Goal: Information Seeking & Learning: Check status

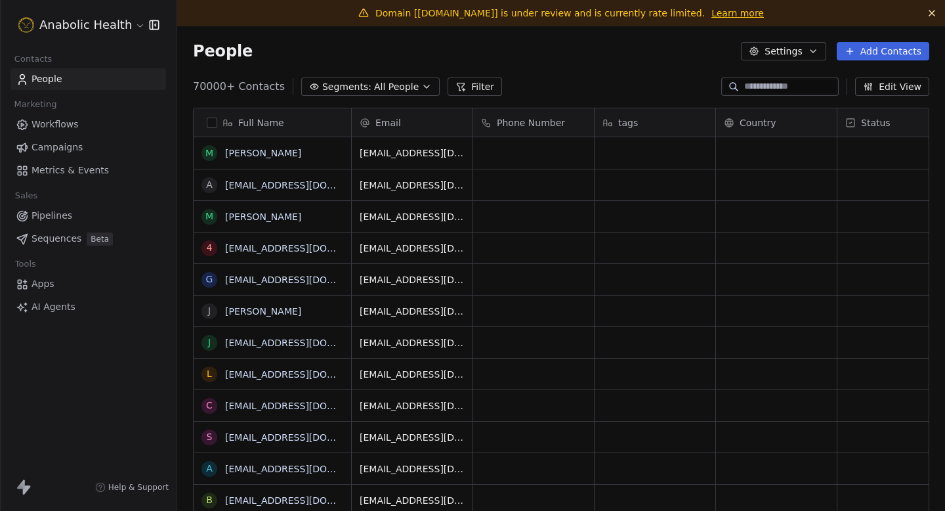
scroll to position [450, 768]
click at [75, 21] on html "Anabolic Health Contacts People Marketing Workflows Campaigns Metrics & Events …" at bounding box center [472, 255] width 945 height 511
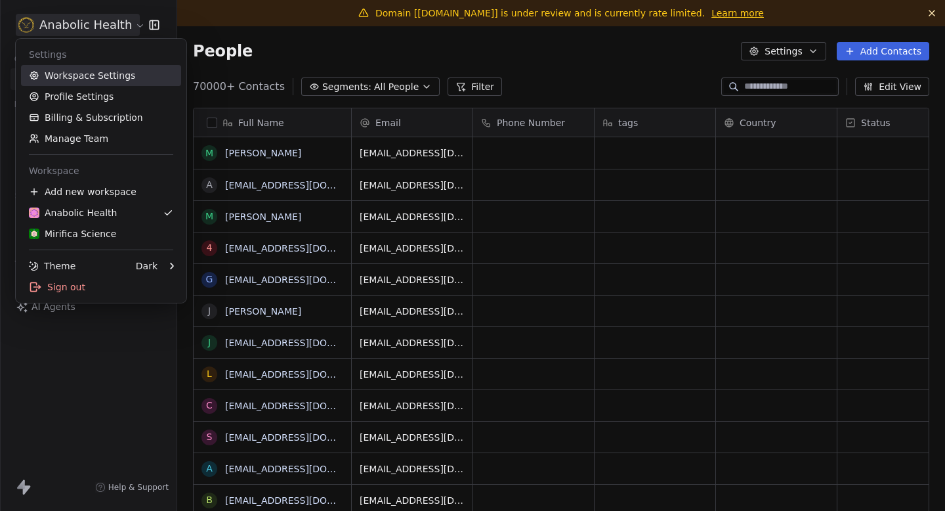
click at [95, 77] on link "Workspace Settings" at bounding box center [101, 75] width 160 height 21
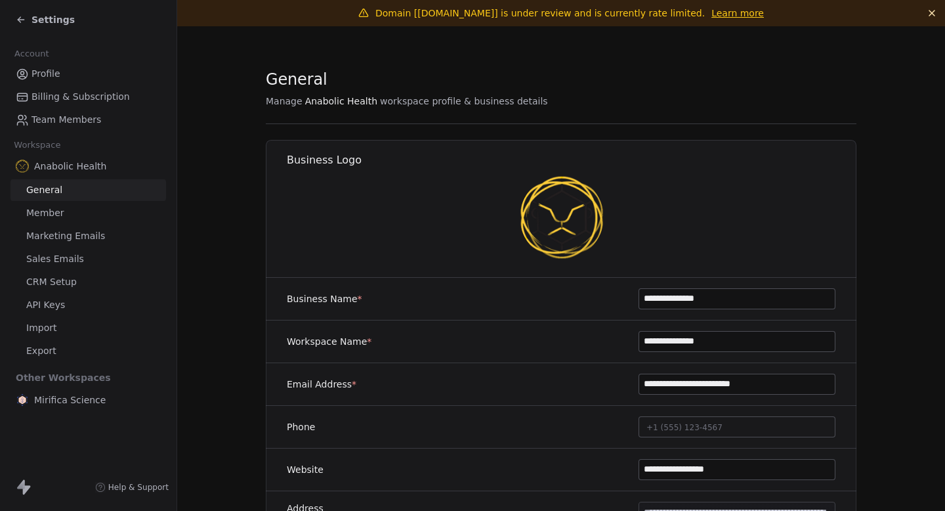
click at [87, 230] on span "Marketing Emails" at bounding box center [65, 236] width 79 height 14
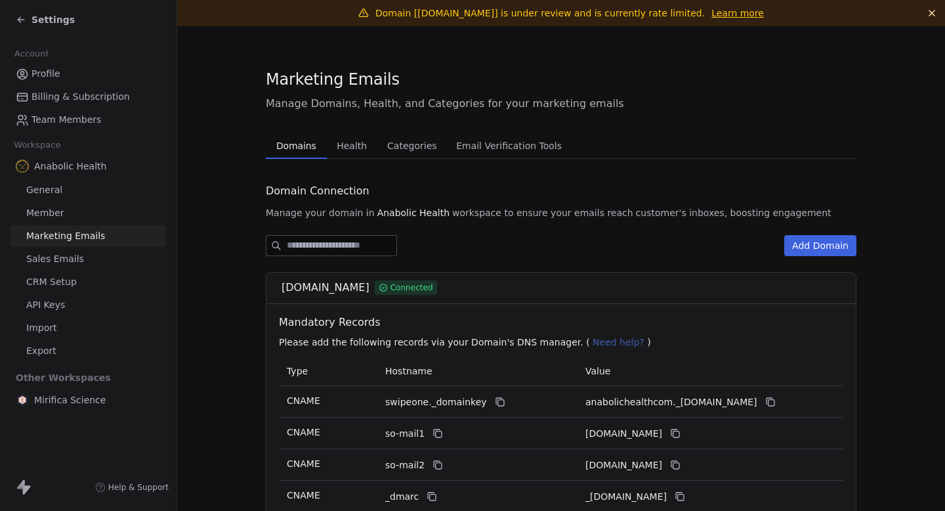
click at [360, 147] on span "Health" at bounding box center [351, 146] width 41 height 18
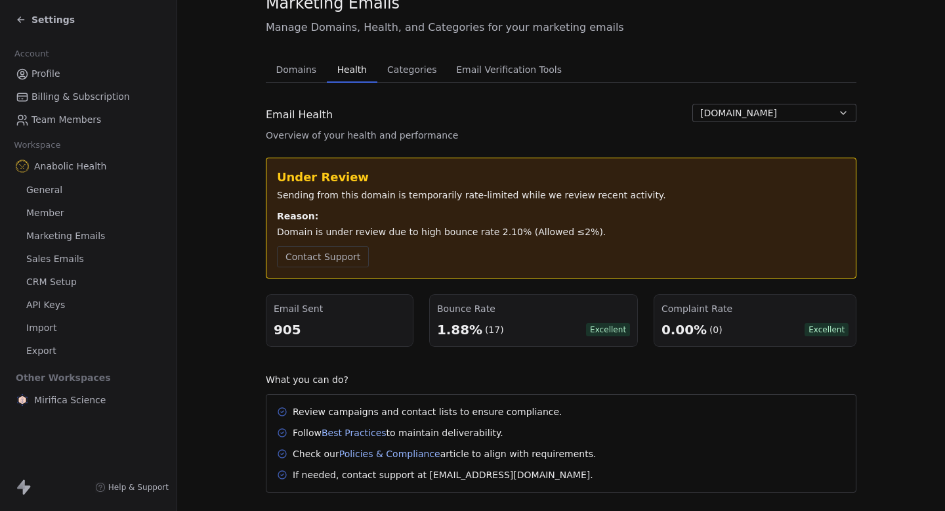
scroll to position [77, 0]
drag, startPoint x: 437, startPoint y: 326, endPoint x: 573, endPoint y: 325, distance: 135.9
click at [574, 326] on div "Bounce Rate 1.88% (17) Excellent" at bounding box center [533, 319] width 209 height 53
click at [573, 325] on div "1.88% (17) Excellent" at bounding box center [533, 328] width 193 height 18
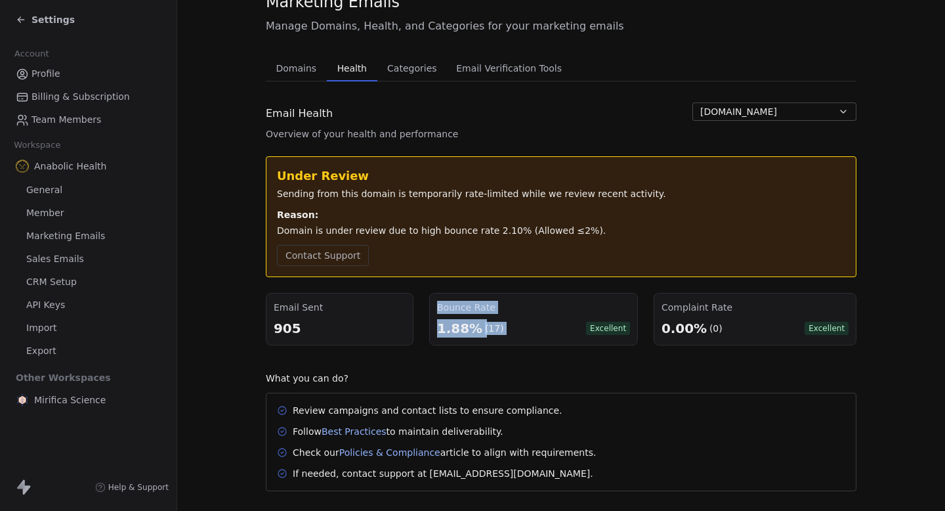
drag, startPoint x: 573, startPoint y: 325, endPoint x: 410, endPoint y: 324, distance: 163.4
click at [411, 324] on div "Email Sent 905 Bounce Rate 1.88% (17) Excellent Complaint Rate 0.00% (0) Excell…" at bounding box center [561, 319] width 591 height 53
click at [410, 324] on div "Email Sent 905" at bounding box center [340, 319] width 148 height 53
drag, startPoint x: 425, startPoint y: 334, endPoint x: 506, endPoint y: 335, distance: 80.7
click at [506, 335] on div "Email Sent 905 Bounce Rate 1.88% (17) Excellent Complaint Rate 0.00% (0) Excell…" at bounding box center [561, 319] width 591 height 53
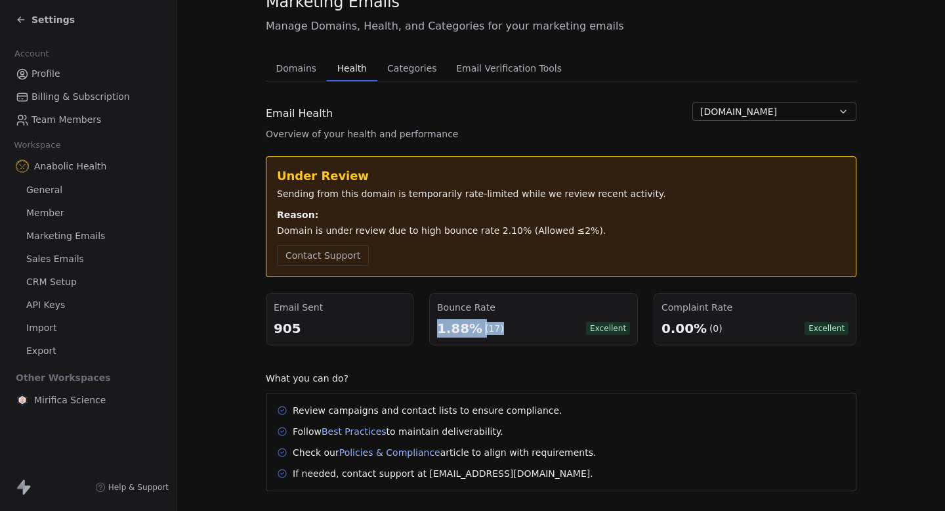
click at [506, 335] on div "1.88% (17) Excellent" at bounding box center [533, 328] width 193 height 18
click at [51, 24] on span "Settings" at bounding box center [53, 19] width 43 height 13
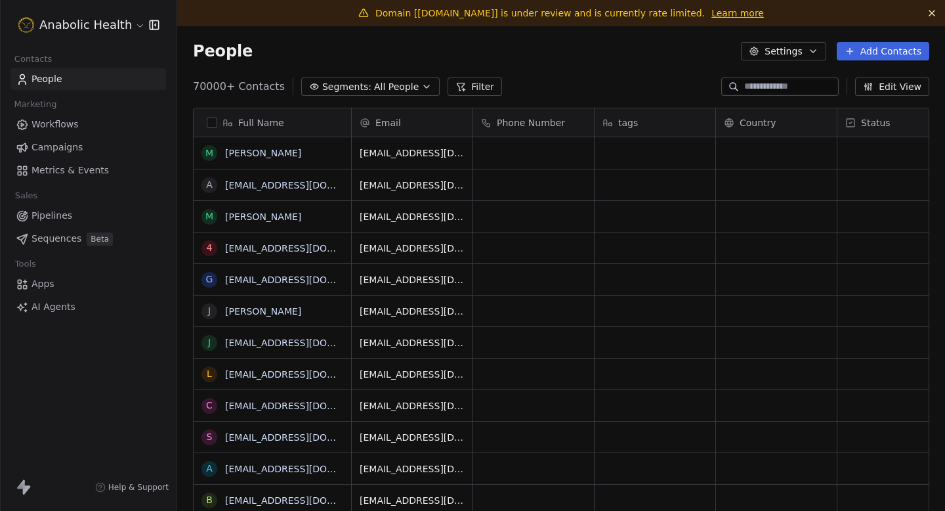
scroll to position [450, 768]
click at [68, 119] on span "Workflows" at bounding box center [55, 124] width 47 height 14
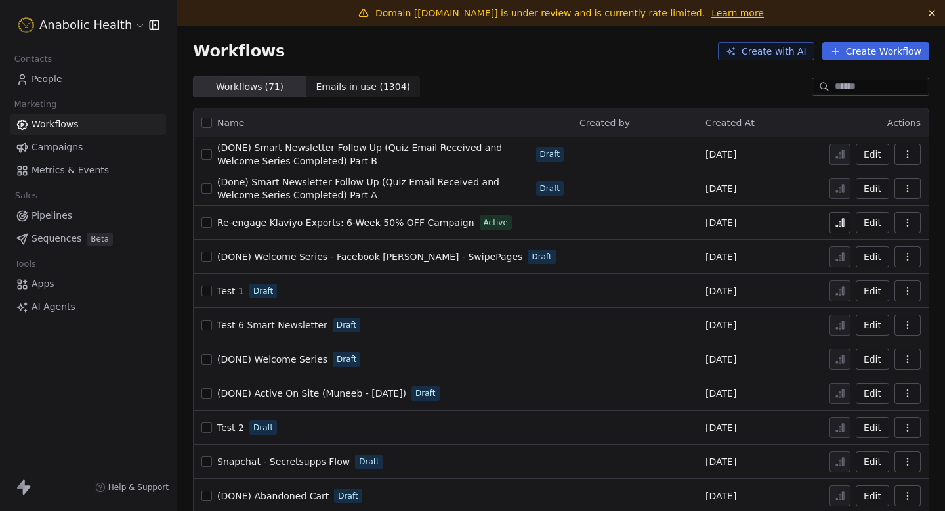
click at [841, 226] on icon at bounding box center [840, 223] width 2 height 5
click at [45, 88] on link "People" at bounding box center [89, 79] width 156 height 22
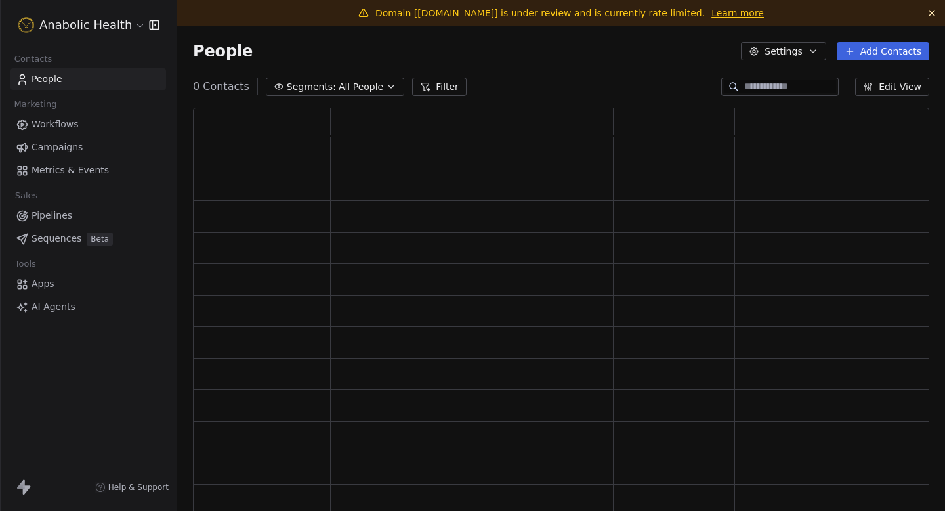
scroll to position [418, 736]
click at [773, 81] on input at bounding box center [790, 86] width 92 height 13
paste input "**********"
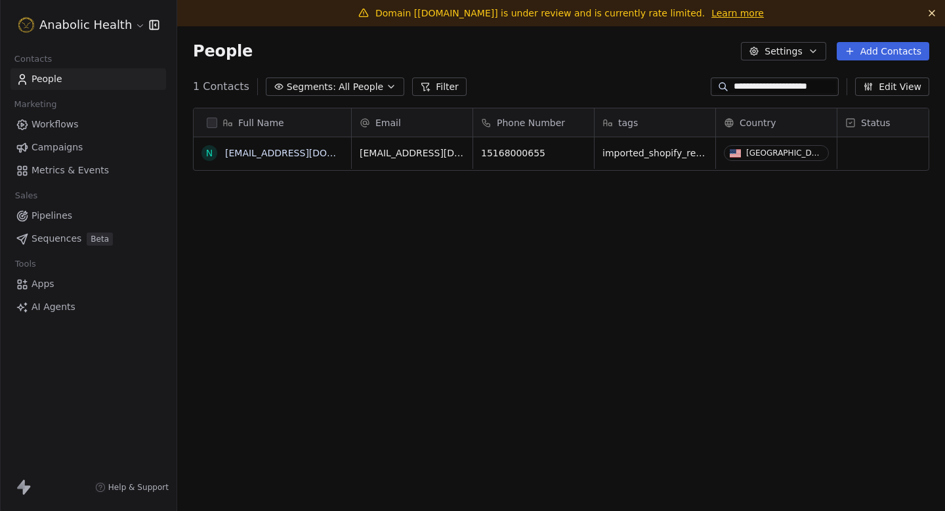
scroll to position [450, 768]
type input "**********"
click at [312, 156] on link "nalaspop127@icloud.com" at bounding box center [305, 153] width 161 height 11
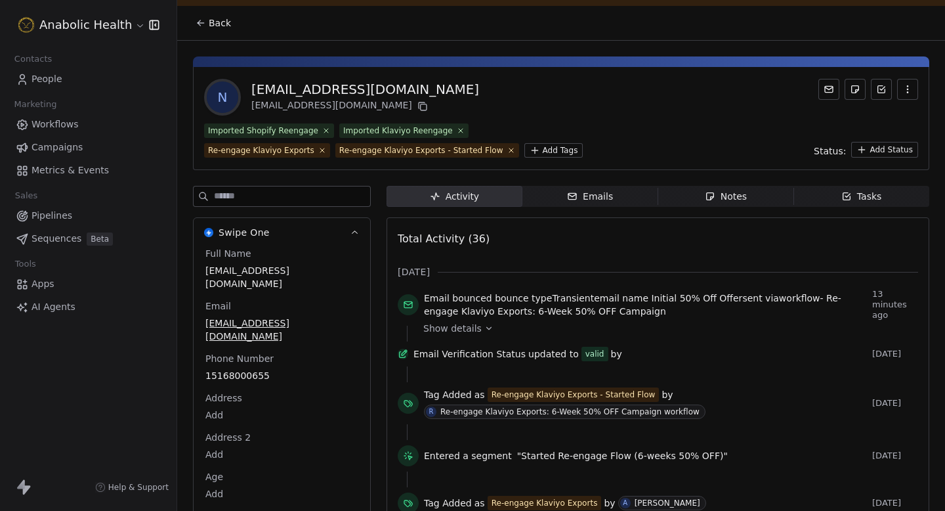
scroll to position [22, 0]
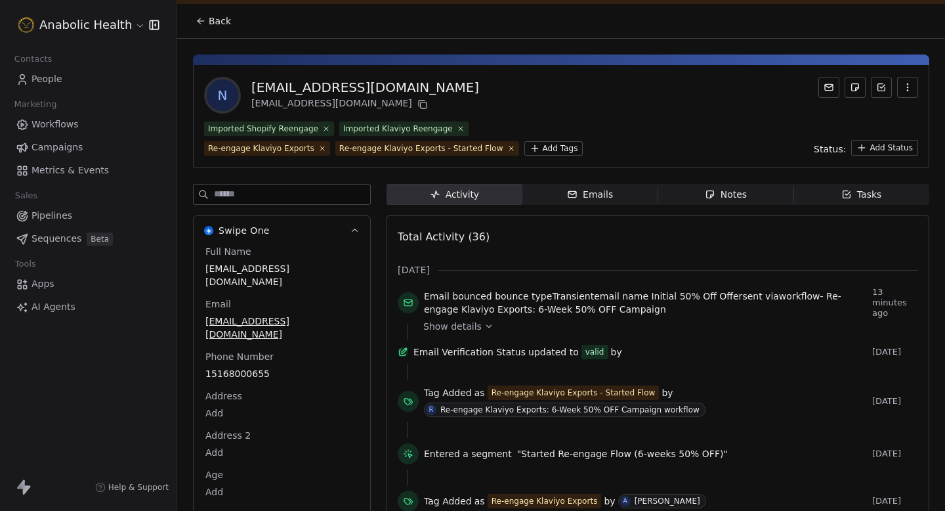
click at [484, 322] on icon at bounding box center [488, 326] width 9 height 9
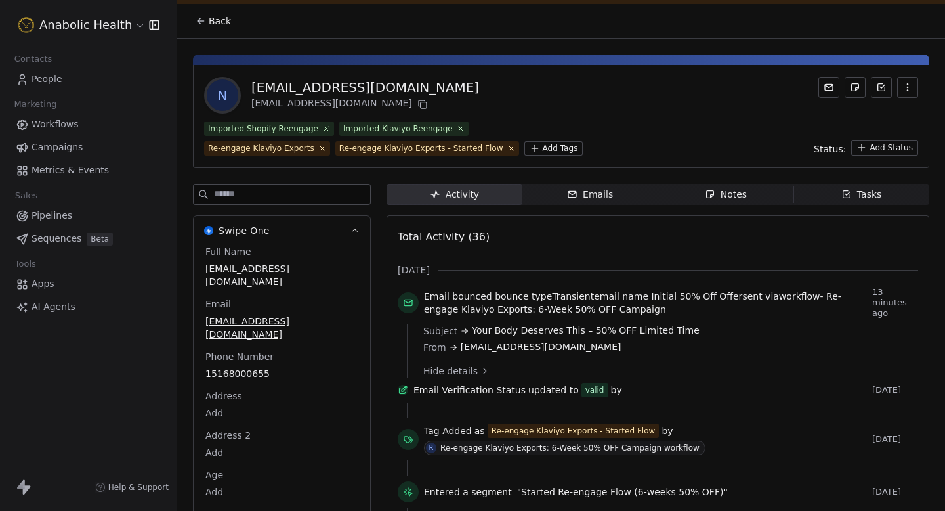
click at [483, 366] on icon at bounding box center [484, 370] width 9 height 9
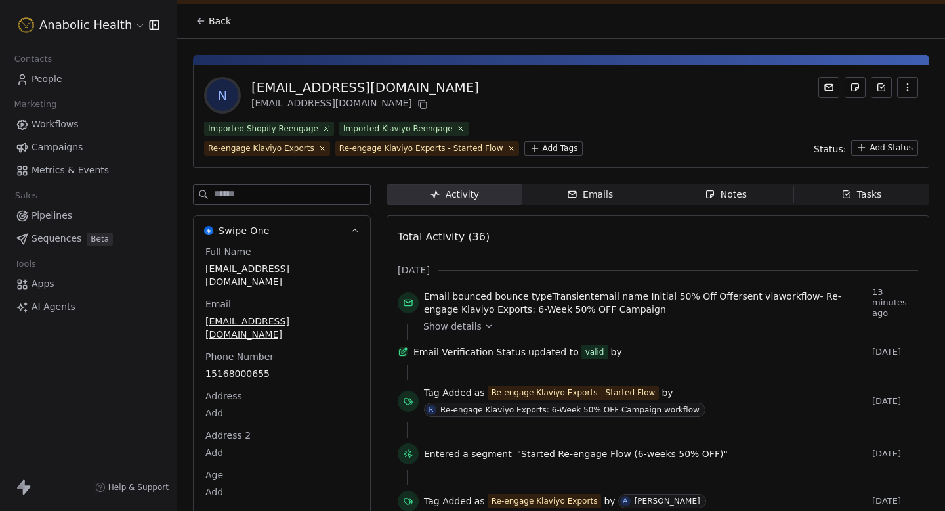
scroll to position [114, 0]
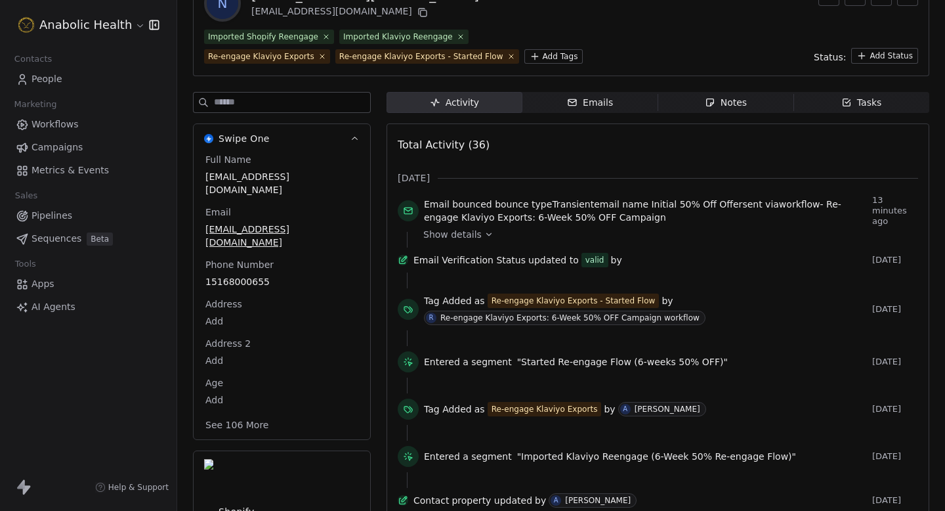
click at [47, 68] on span "Contacts" at bounding box center [33, 59] width 49 height 20
click at [47, 74] on span "People" at bounding box center [47, 79] width 31 height 14
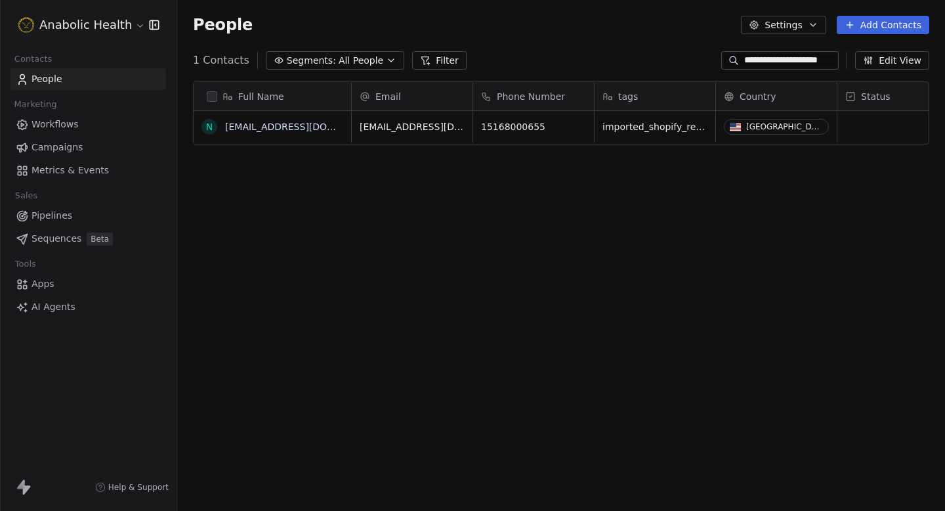
scroll to position [450, 768]
click at [773, 60] on input "**********" at bounding box center [790, 60] width 92 height 13
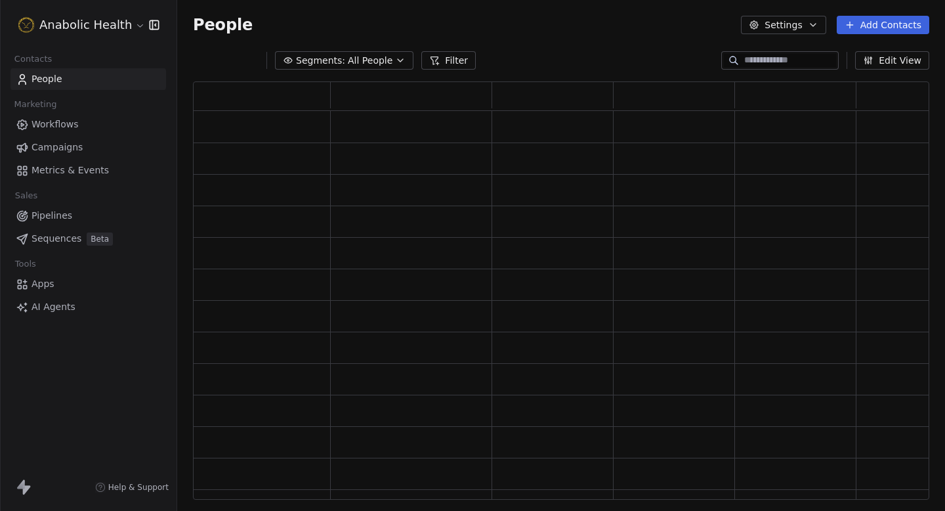
scroll to position [418, 736]
click at [431, 60] on icon at bounding box center [434, 60] width 7 height 7
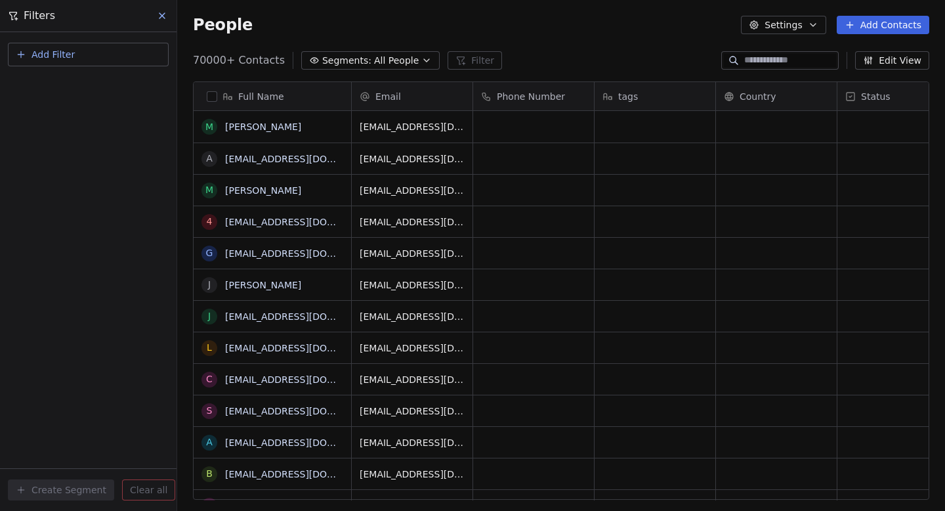
scroll to position [450, 768]
click at [98, 60] on button "Add Filter" at bounding box center [88, 55] width 161 height 24
click at [93, 91] on span "Contact properties" at bounding box center [64, 86] width 85 height 14
click at [111, 29] on html "Anabolic Health Contacts People Marketing Workflows Campaigns Metrics & Events …" at bounding box center [472, 255] width 945 height 511
click at [103, 53] on button "Add Filter" at bounding box center [88, 55] width 161 height 24
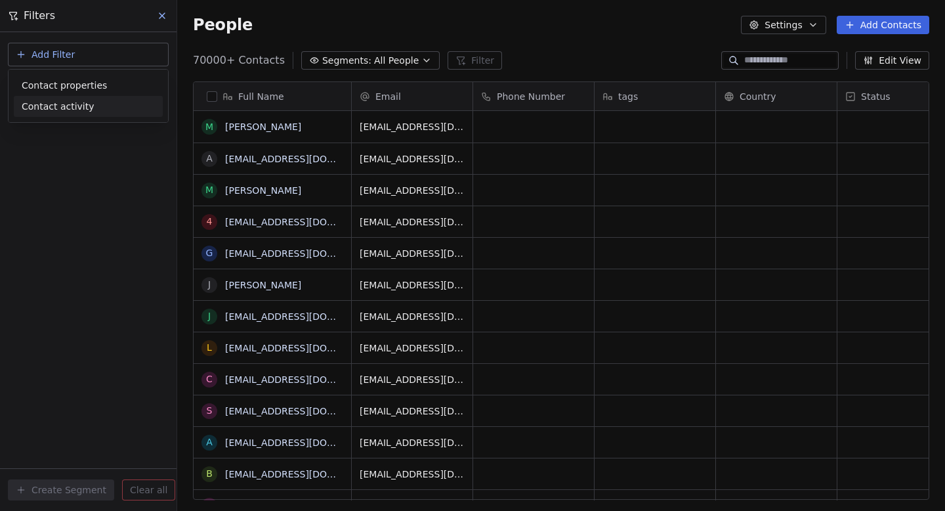
click at [87, 117] on div "Contact properties Contact activity" at bounding box center [88, 96] width 159 height 53
click at [97, 108] on div "Contact activity" at bounding box center [88, 107] width 133 height 14
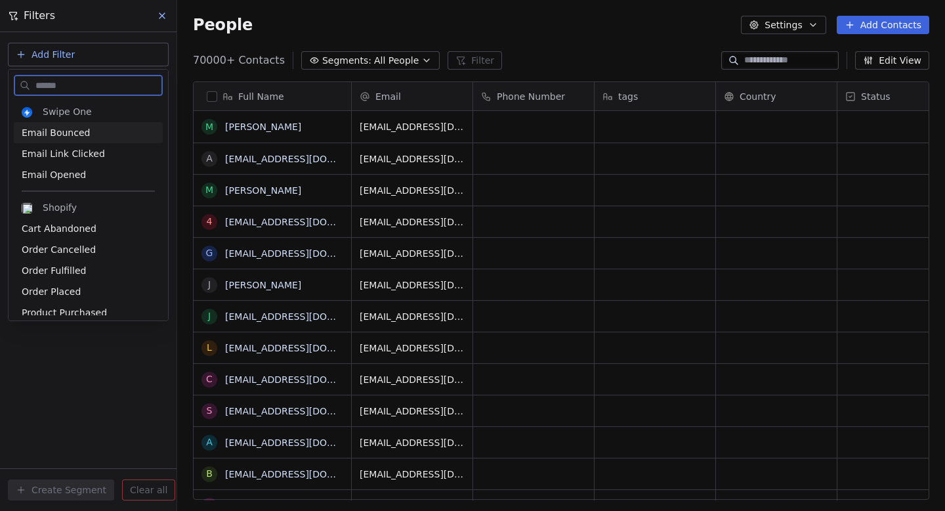
click at [68, 125] on div "Email Bounced" at bounding box center [88, 132] width 149 height 21
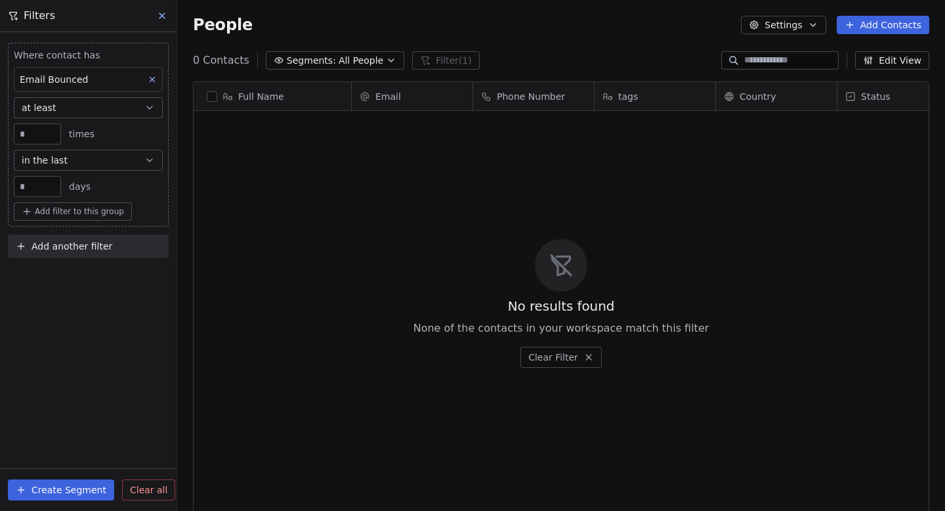
click at [123, 100] on button "at least" at bounding box center [88, 107] width 149 height 21
click at [137, 209] on div "Add filter to this group" at bounding box center [88, 211] width 149 height 18
click at [114, 158] on html "Anabolic Health Contacts People Marketing Workflows Campaigns Metrics & Events …" at bounding box center [472, 255] width 945 height 511
click at [114, 158] on button "in the last" at bounding box center [88, 160] width 149 height 21
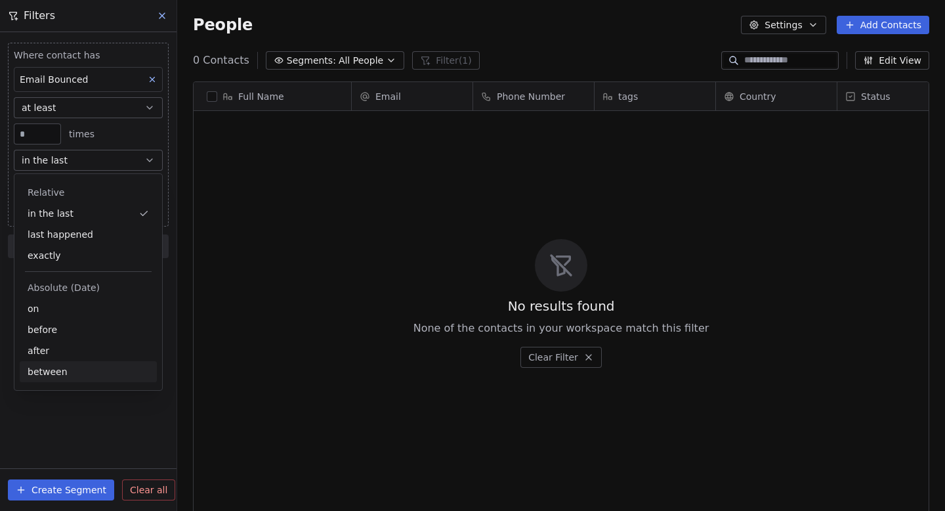
click at [114, 413] on div "Where contact has Email Bounced at least * times in the last ** days Add filter…" at bounding box center [88, 271] width 177 height 478
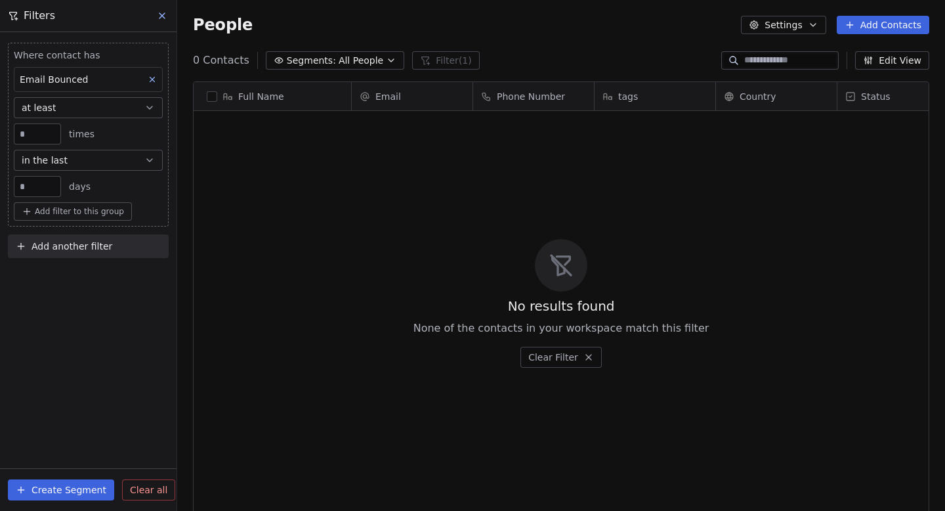
click at [142, 491] on span "Clear all" at bounding box center [148, 490] width 37 height 14
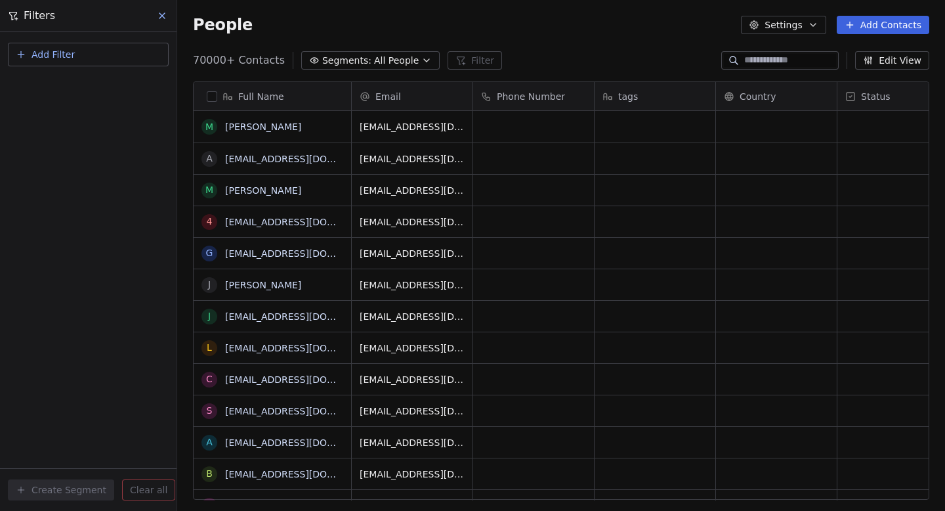
click at [162, 11] on icon at bounding box center [162, 16] width 11 height 11
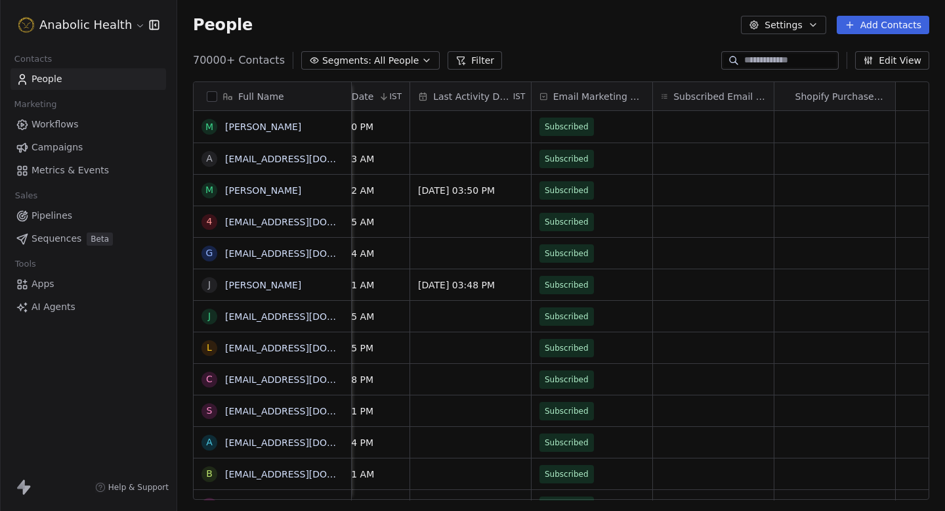
scroll to position [0, 0]
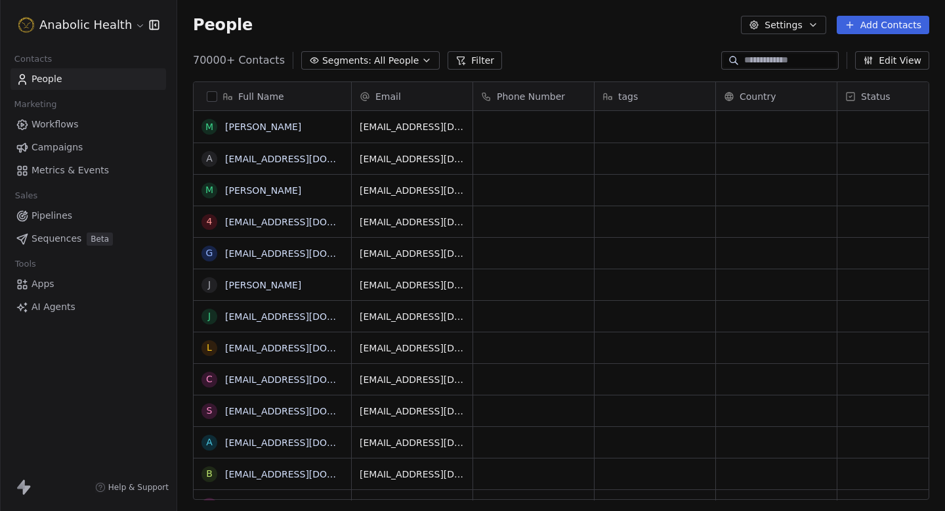
click at [74, 140] on span "Campaigns" at bounding box center [57, 147] width 51 height 14
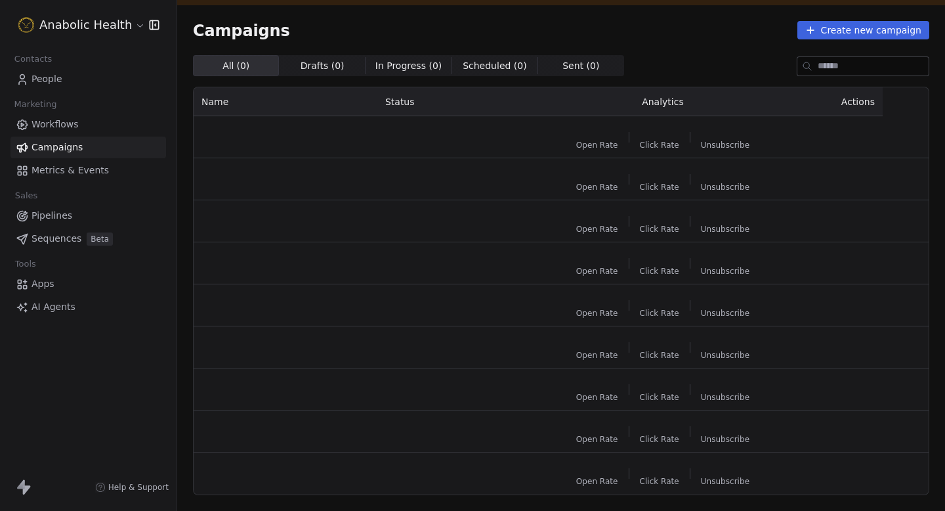
click at [100, 123] on link "Workflows" at bounding box center [89, 125] width 156 height 22
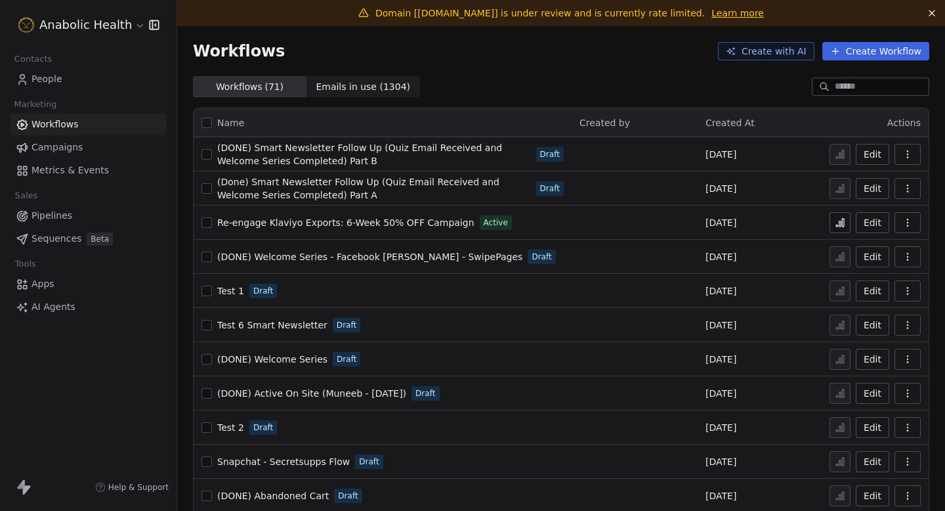
click at [832, 222] on button at bounding box center [840, 222] width 21 height 21
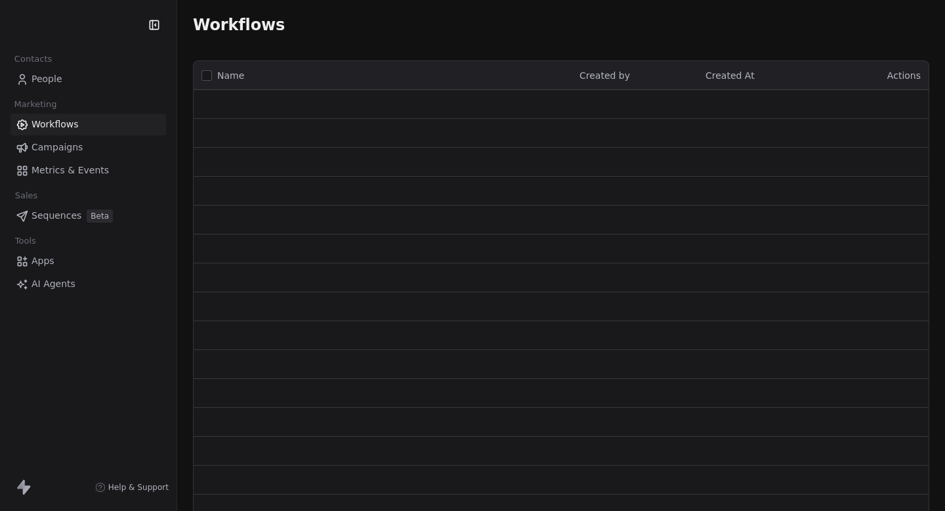
click at [56, 27] on html "Contacts People Marketing Workflows Campaigns Metrics & Events Sales Sequences …" at bounding box center [472, 255] width 945 height 511
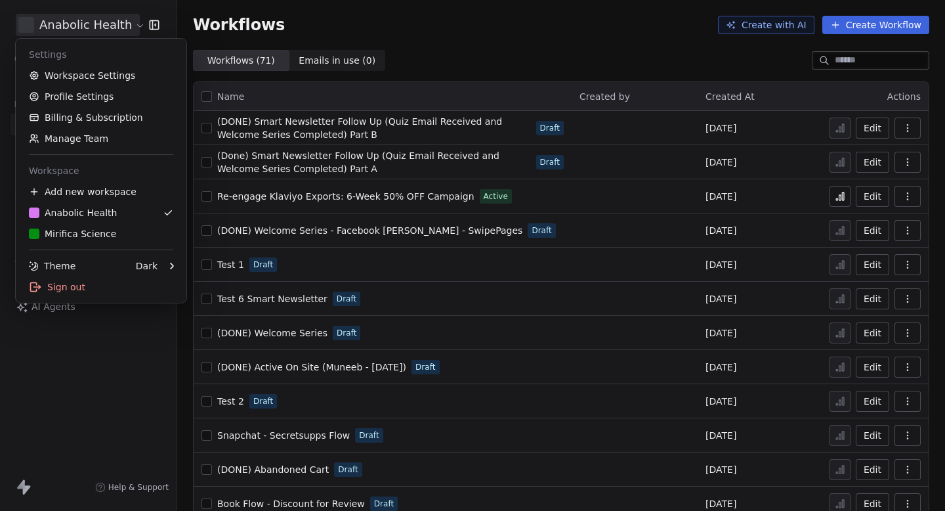
click at [62, 77] on link "Workspace Settings" at bounding box center [101, 75] width 160 height 21
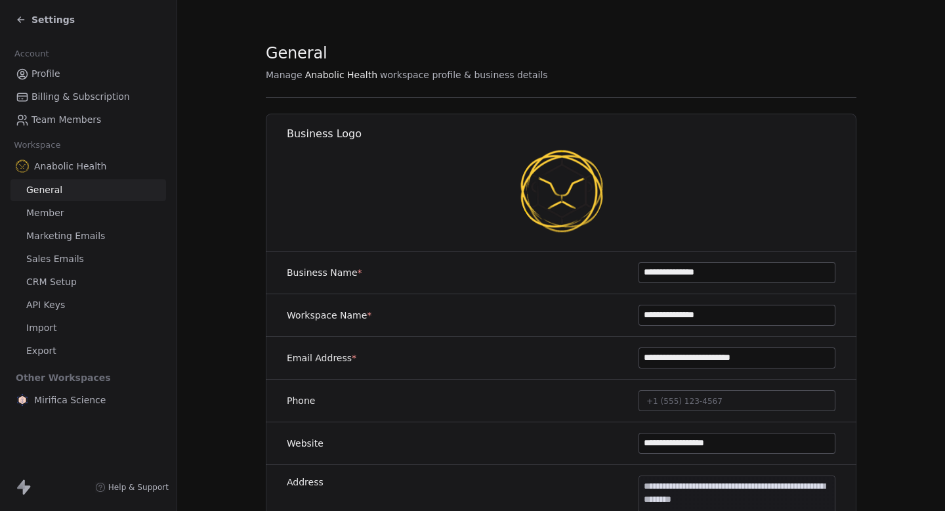
click at [81, 242] on link "Marketing Emails" at bounding box center [89, 236] width 156 height 22
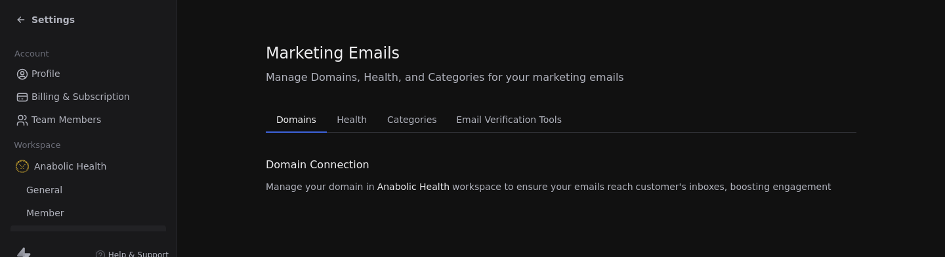
scroll to position [172, 0]
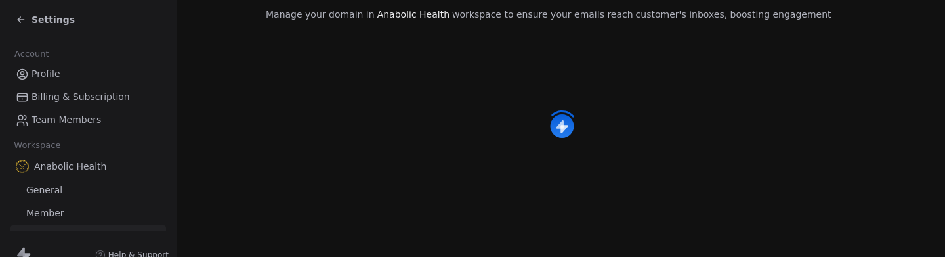
click at [16, 14] on icon at bounding box center [21, 19] width 11 height 11
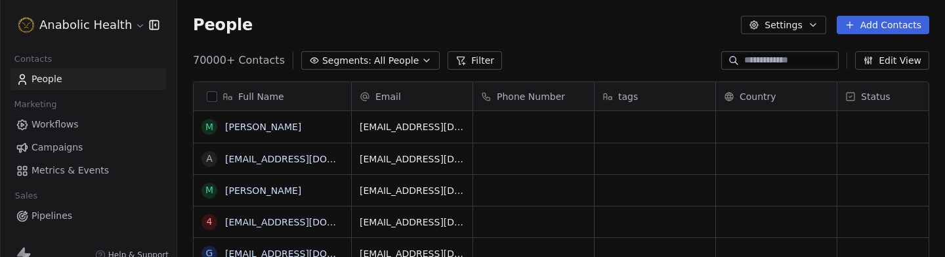
scroll to position [226, 768]
click at [89, 22] on html "Anabolic Health Contacts People Marketing Workflows Campaigns Metrics & Events …" at bounding box center [472, 128] width 945 height 257
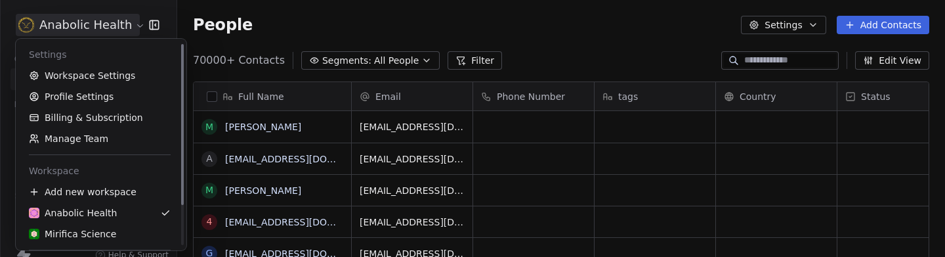
click at [83, 60] on div "Settings" at bounding box center [100, 54] width 158 height 21
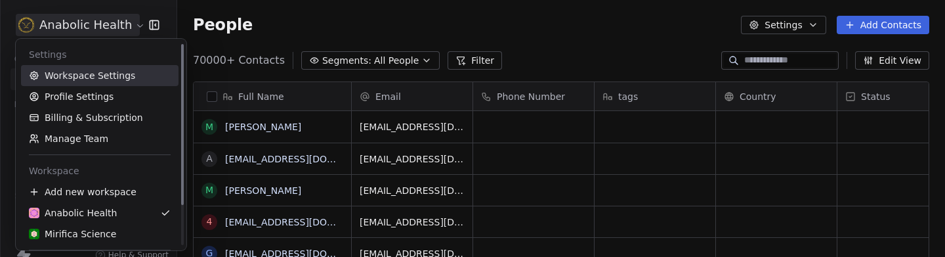
click at [77, 81] on link "Workspace Settings" at bounding box center [100, 75] width 158 height 21
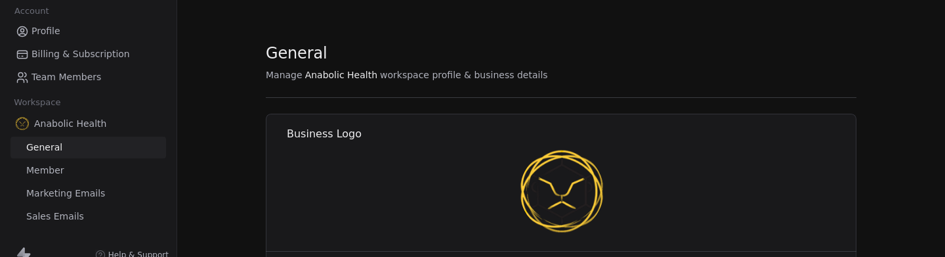
scroll to position [53, 0]
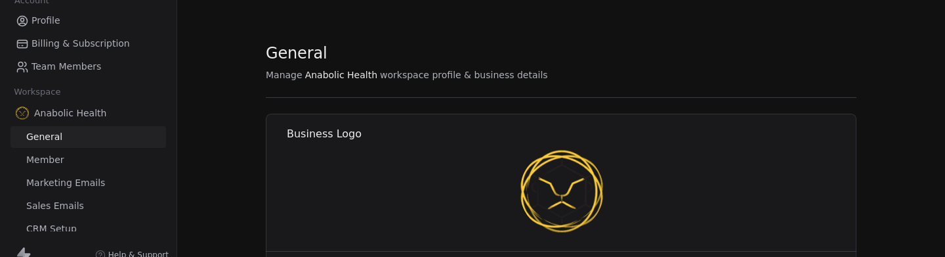
click at [76, 166] on link "Member" at bounding box center [89, 160] width 156 height 22
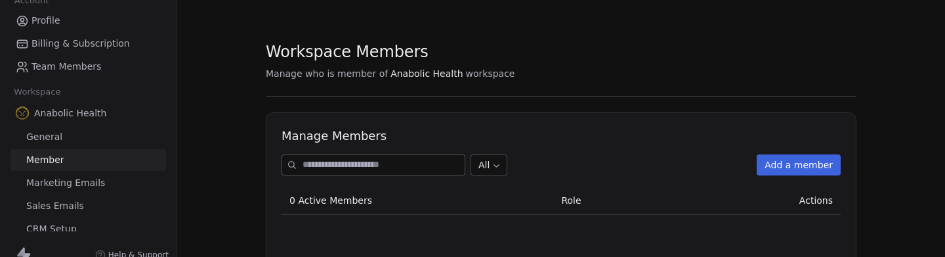
click at [69, 183] on span "Marketing Emails" at bounding box center [65, 183] width 79 height 14
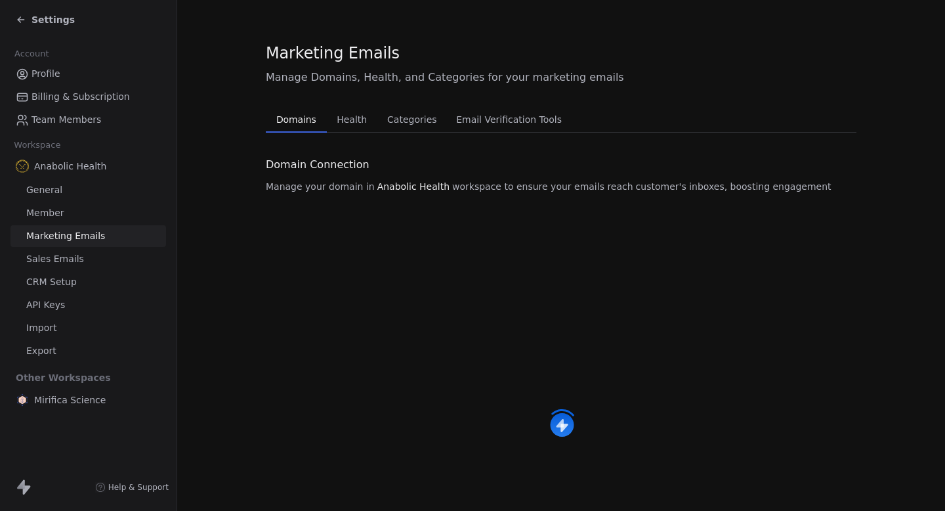
click at [327, 119] on button "Health Health" at bounding box center [352, 119] width 51 height 26
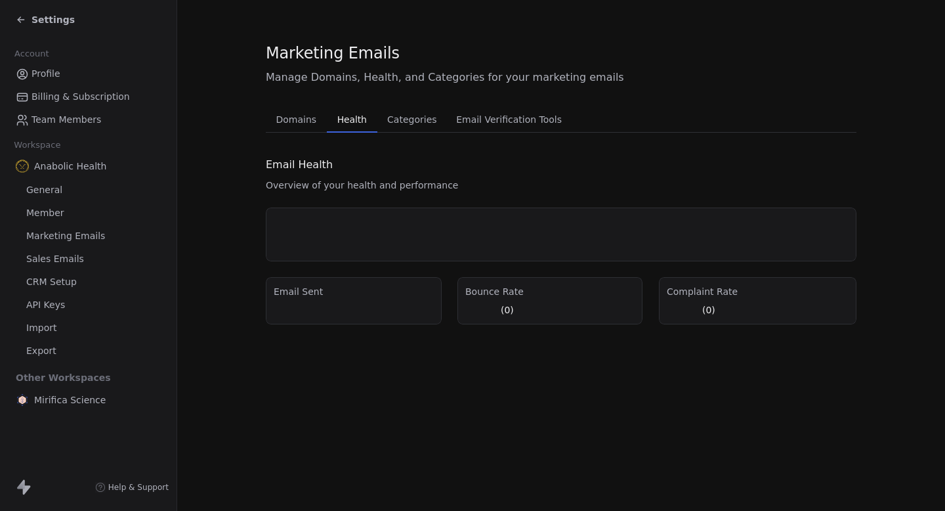
click at [31, 18] on div "Settings" at bounding box center [45, 19] width 59 height 13
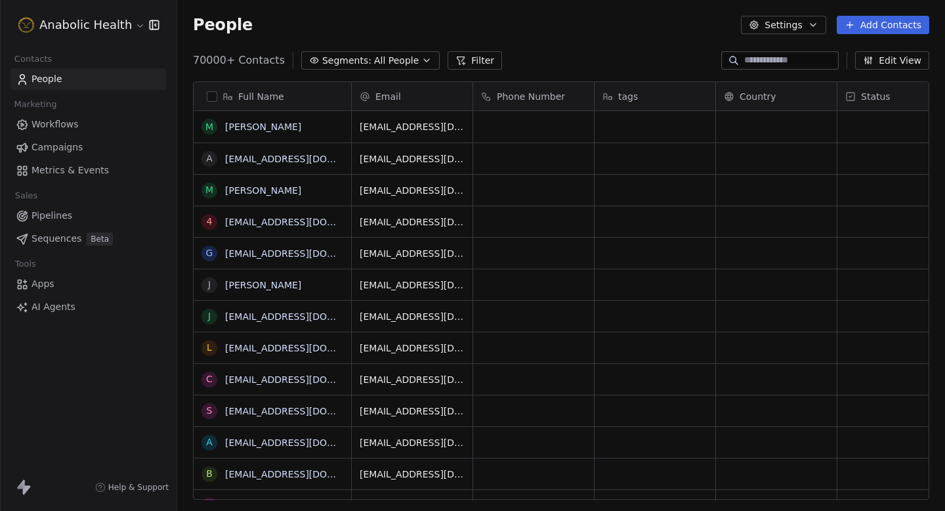
scroll to position [450, 768]
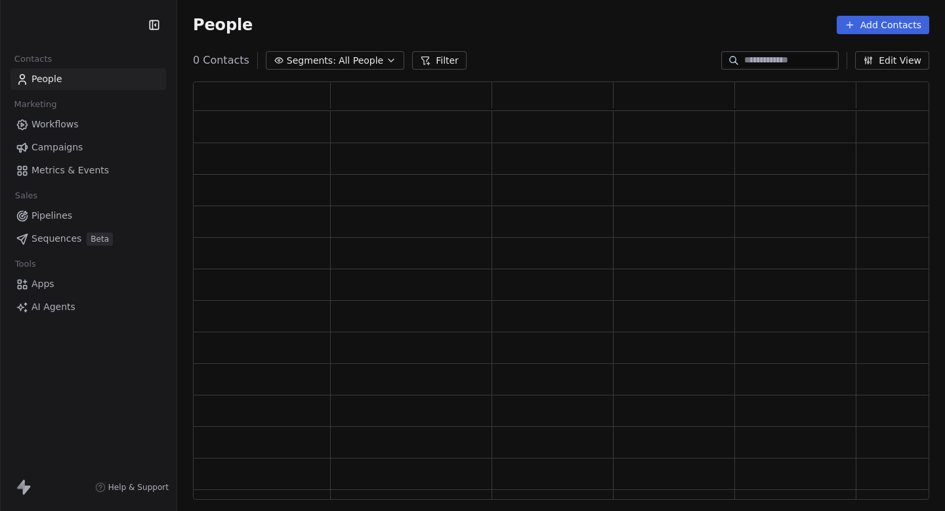
scroll to position [418, 736]
click at [74, 171] on span "Metrics & Events" at bounding box center [70, 170] width 77 height 14
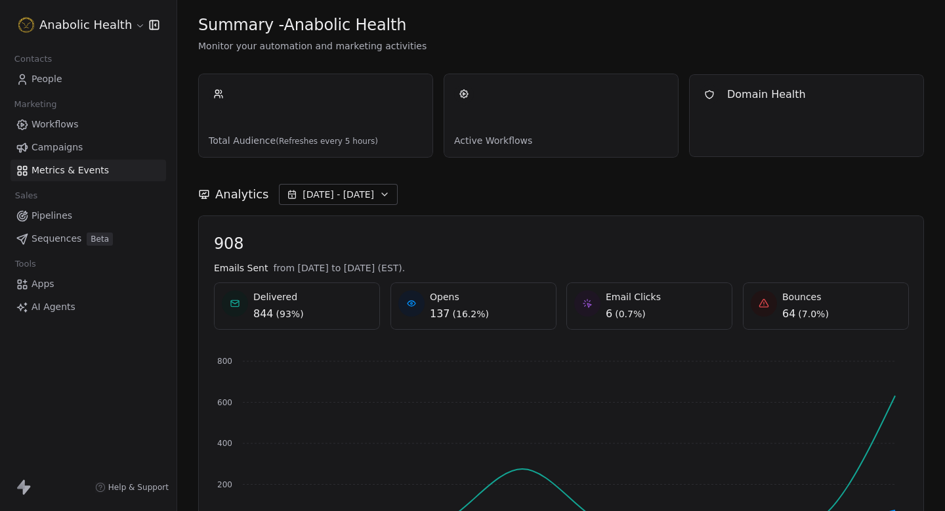
click at [100, 73] on link "People" at bounding box center [89, 79] width 156 height 22
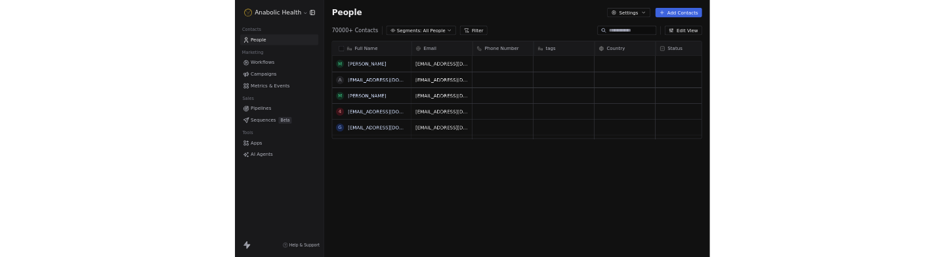
scroll to position [1, 1]
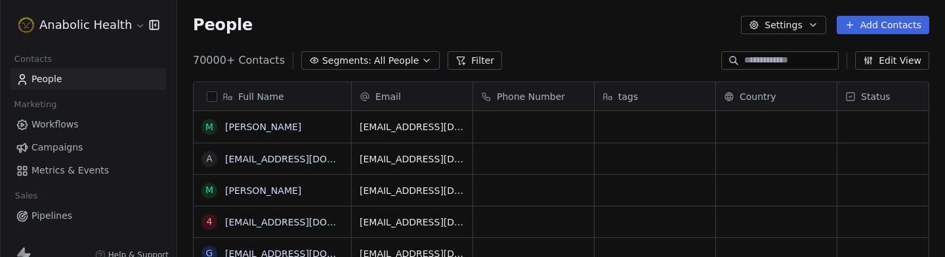
click at [66, 174] on span "Metrics & Events" at bounding box center [70, 170] width 77 height 14
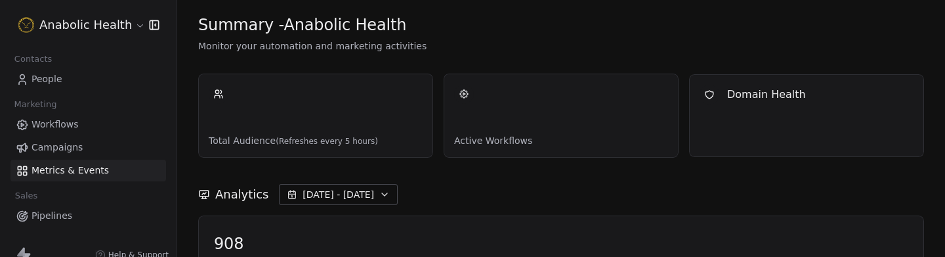
click at [69, 72] on link "People" at bounding box center [89, 79] width 156 height 22
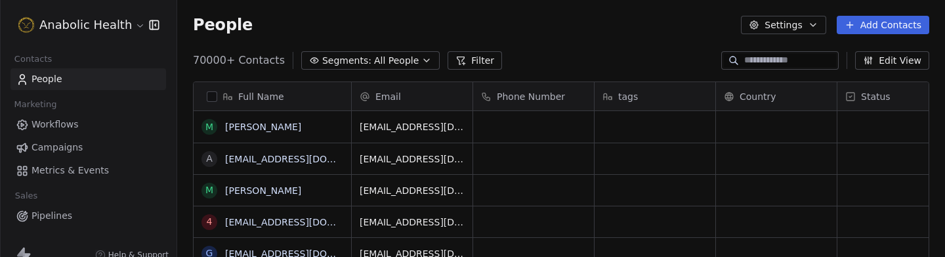
scroll to position [226, 768]
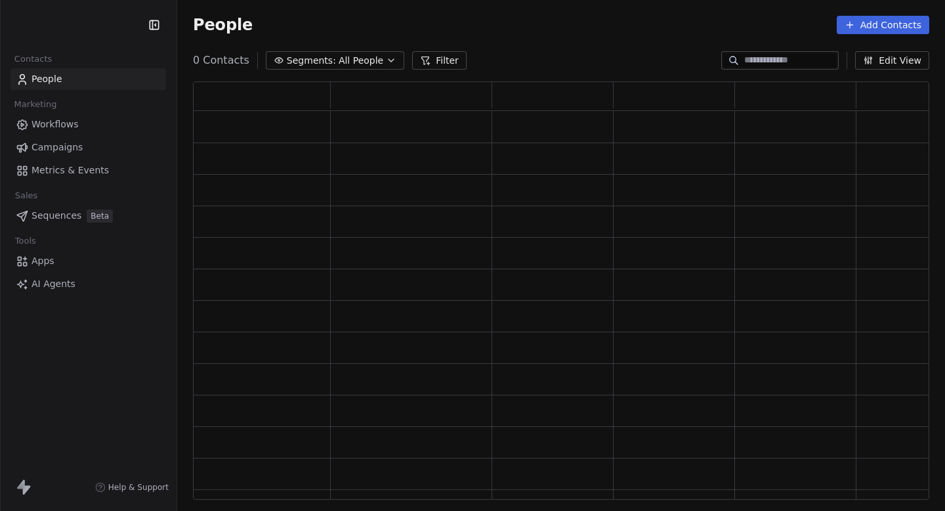
scroll to position [418, 736]
